Goal: Navigation & Orientation: Find specific page/section

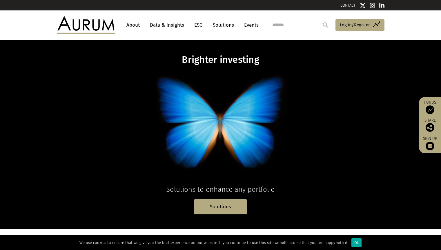
click at [83, 24] on img at bounding box center [86, 24] width 58 height 17
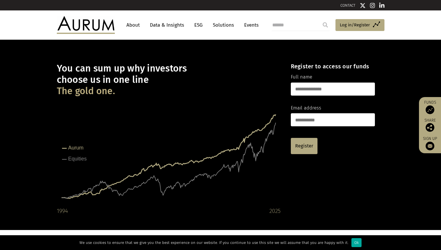
click at [133, 26] on link "About" at bounding box center [133, 25] width 19 height 11
